Goal: Go to known website: Access a specific website the user already knows

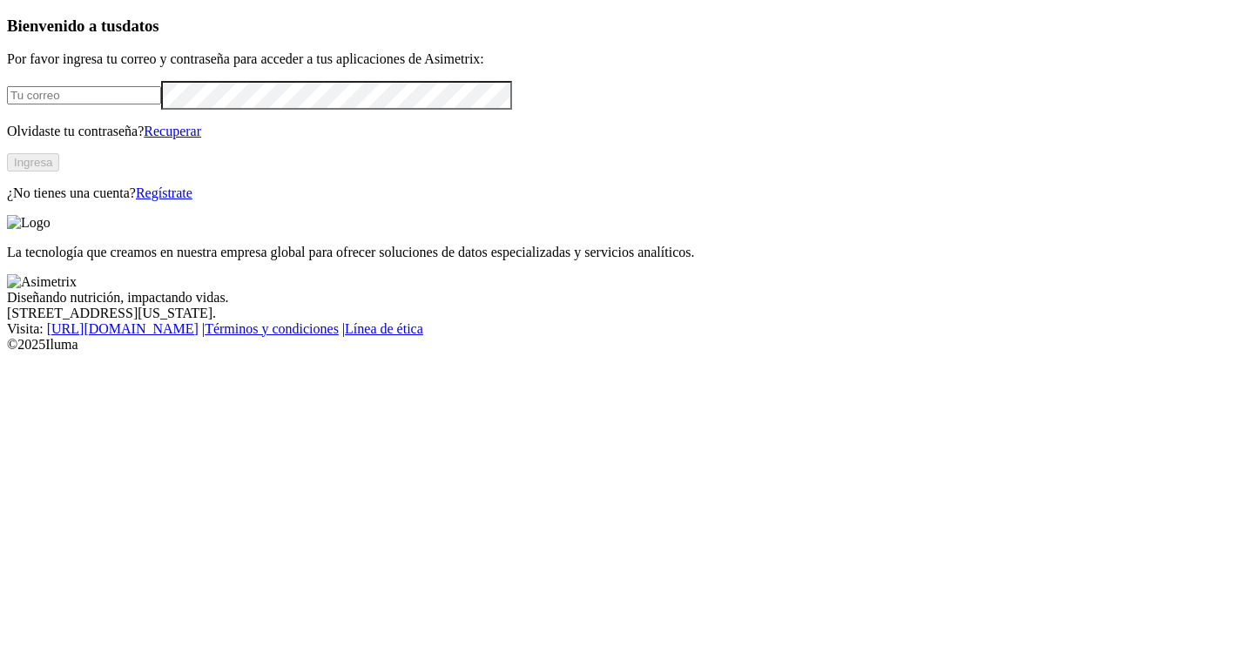
click at [161, 104] on input "email" at bounding box center [84, 95] width 154 height 18
click input "submit" at bounding box center [0, 0] width 0 height 0
click at [146, 104] on input "[DOMAIN_NAME]" at bounding box center [84, 95] width 154 height 18
click input "submit" at bounding box center [0, 0] width 0 height 0
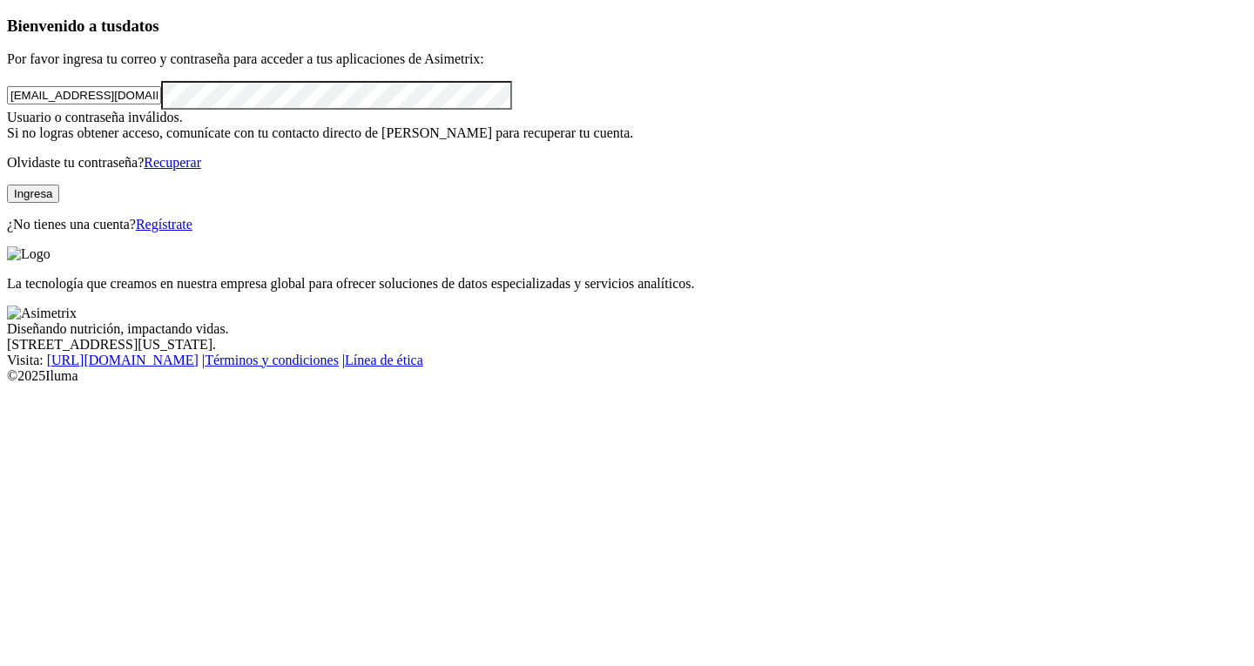
click at [59, 203] on button "Ingresa" at bounding box center [33, 194] width 52 height 18
click input "submit" at bounding box center [0, 0] width 0 height 0
click at [161, 104] on input "[EMAIL_ADDRESS][DOMAIN_NAME]" at bounding box center [84, 95] width 154 height 18
click at [59, 203] on button "Ingresa" at bounding box center [33, 194] width 52 height 18
click at [161, 104] on input "[EMAIL_ADDRESS][DOMAIN_NAME]" at bounding box center [84, 95] width 154 height 18
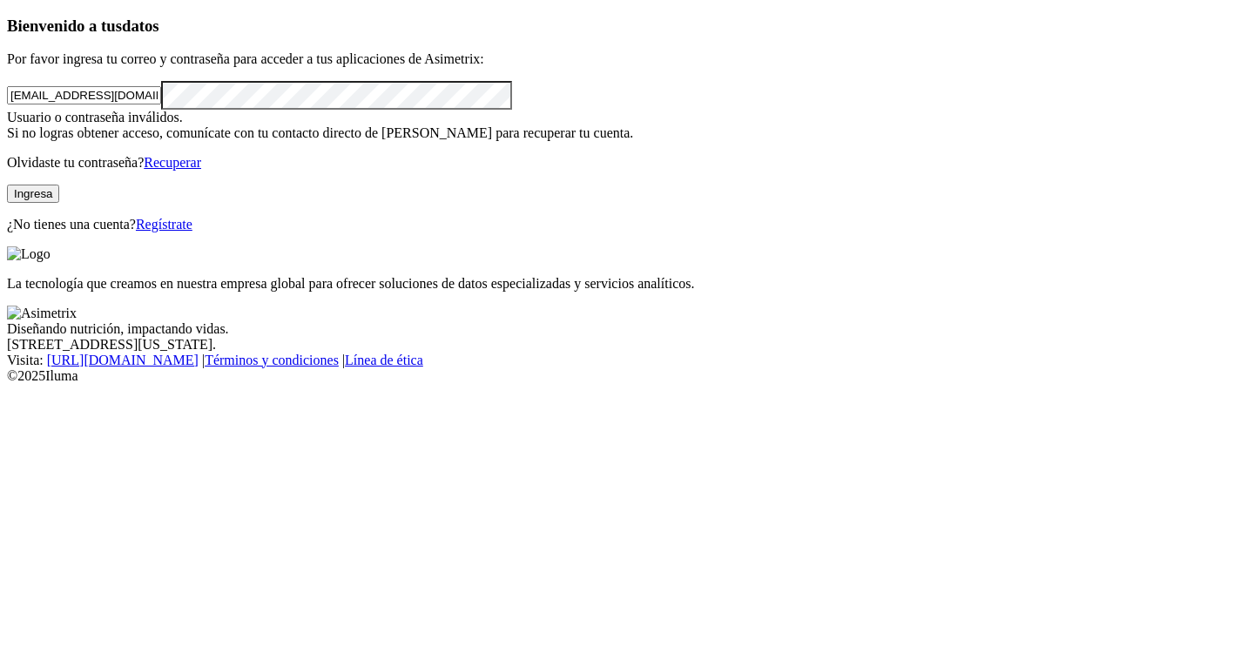
click at [110, 104] on input "[EMAIL_ADDRESS][DOMAIN_NAME]" at bounding box center [84, 95] width 154 height 18
click at [113, 104] on input "[EMAIL_ADDRESS][DOMAIN_NAME]" at bounding box center [84, 95] width 154 height 18
click at [59, 203] on button "Ingresa" at bounding box center [33, 194] width 52 height 18
click at [142, 104] on input "[EMAIL_ADDRESS][DOMAIN_NAME]" at bounding box center [84, 95] width 154 height 18
type input "[EMAIL_ADDRESS][DOMAIN_NAME]"
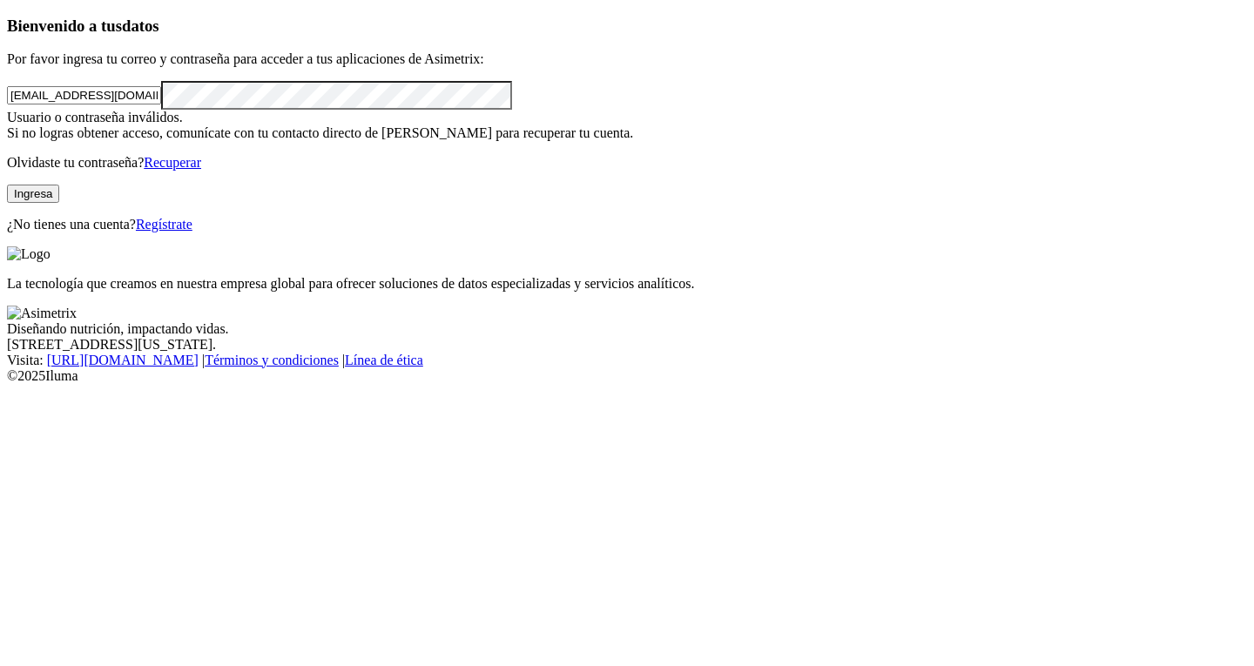
click at [59, 203] on button "Ingresa" at bounding box center [33, 194] width 52 height 18
